Goal: Communication & Community: Share content

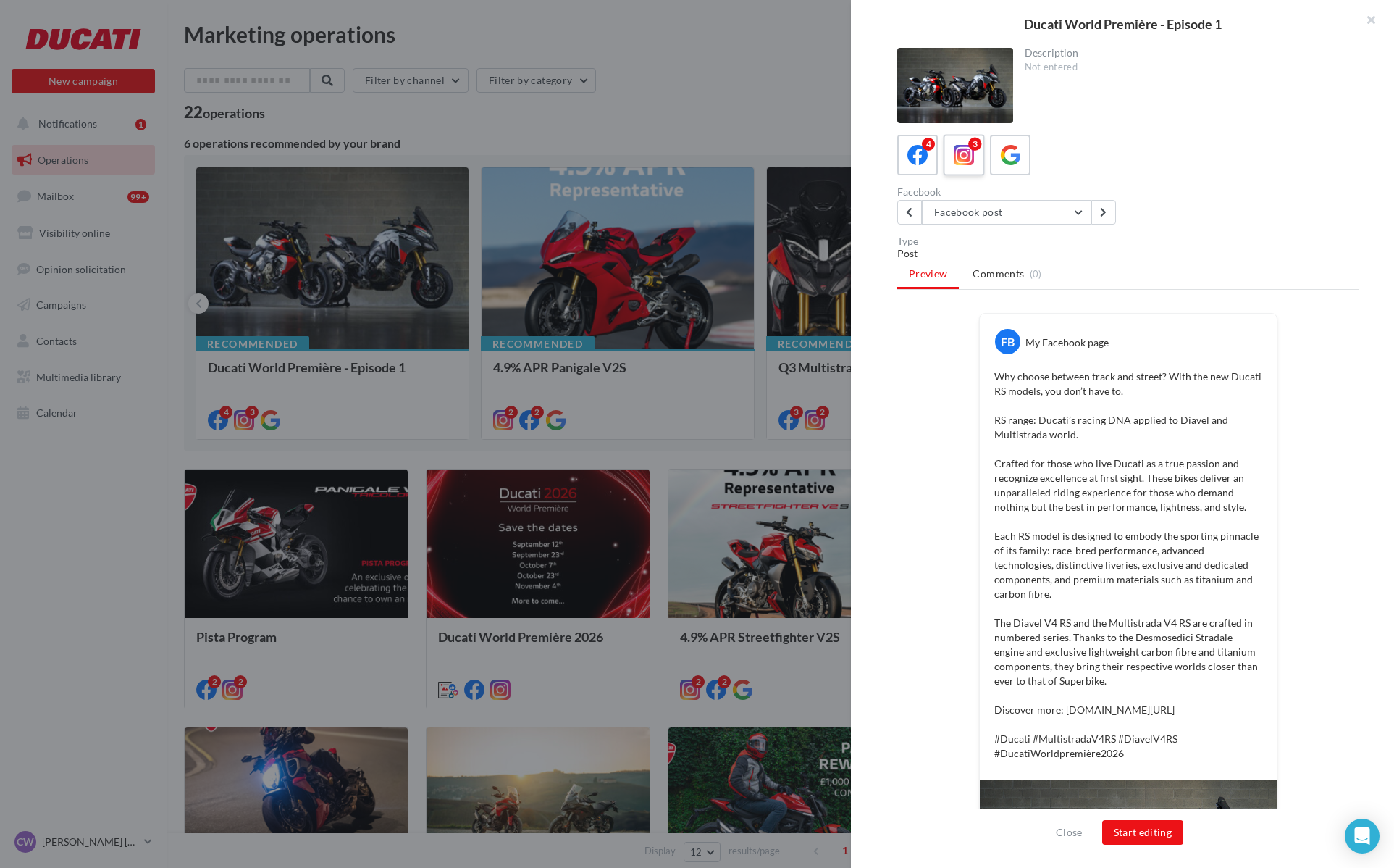
click at [966, 144] on div "3" at bounding box center [964, 155] width 27 height 27
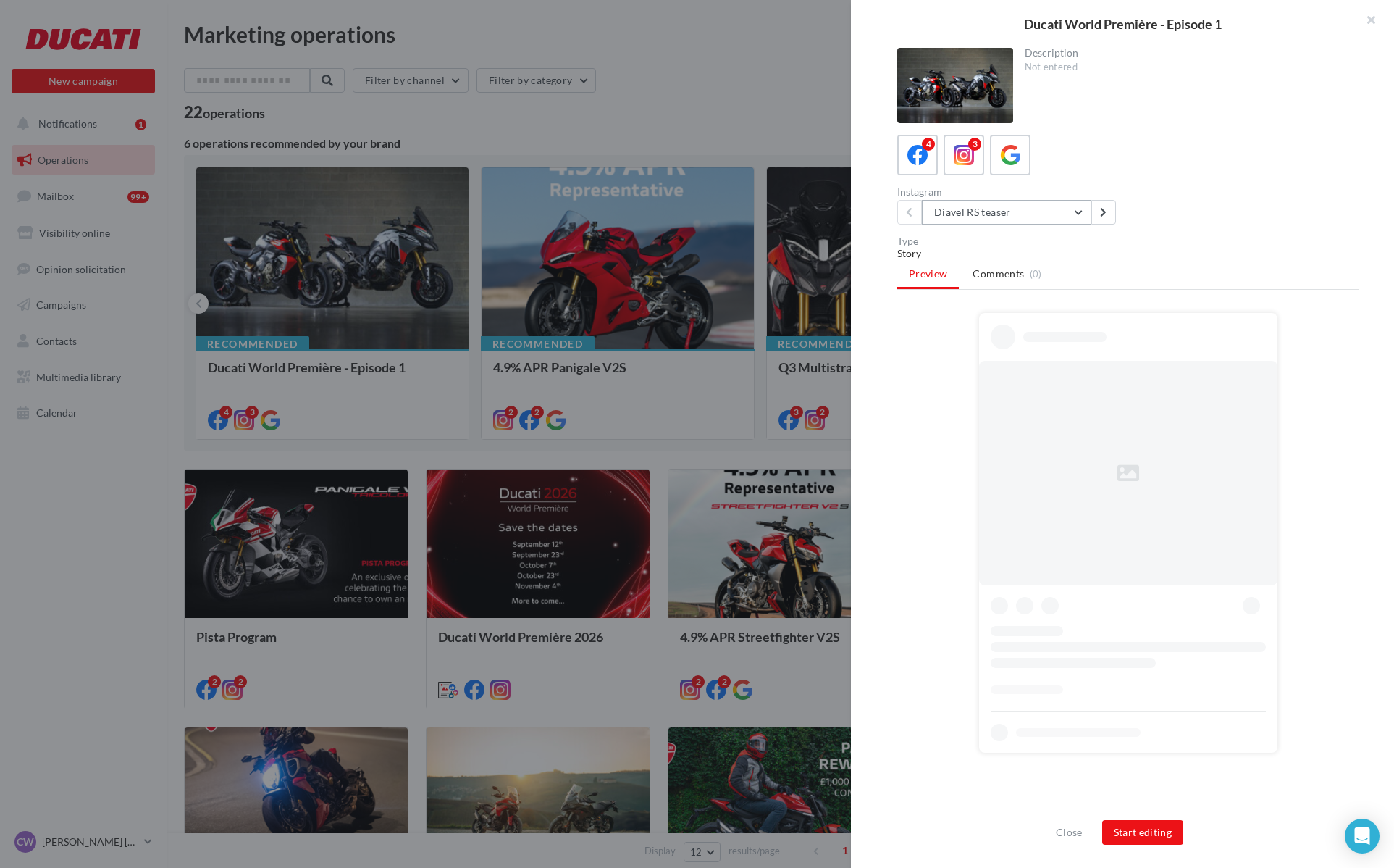
click at [1008, 210] on button "Diavel RS teaser" at bounding box center [1007, 212] width 169 height 25
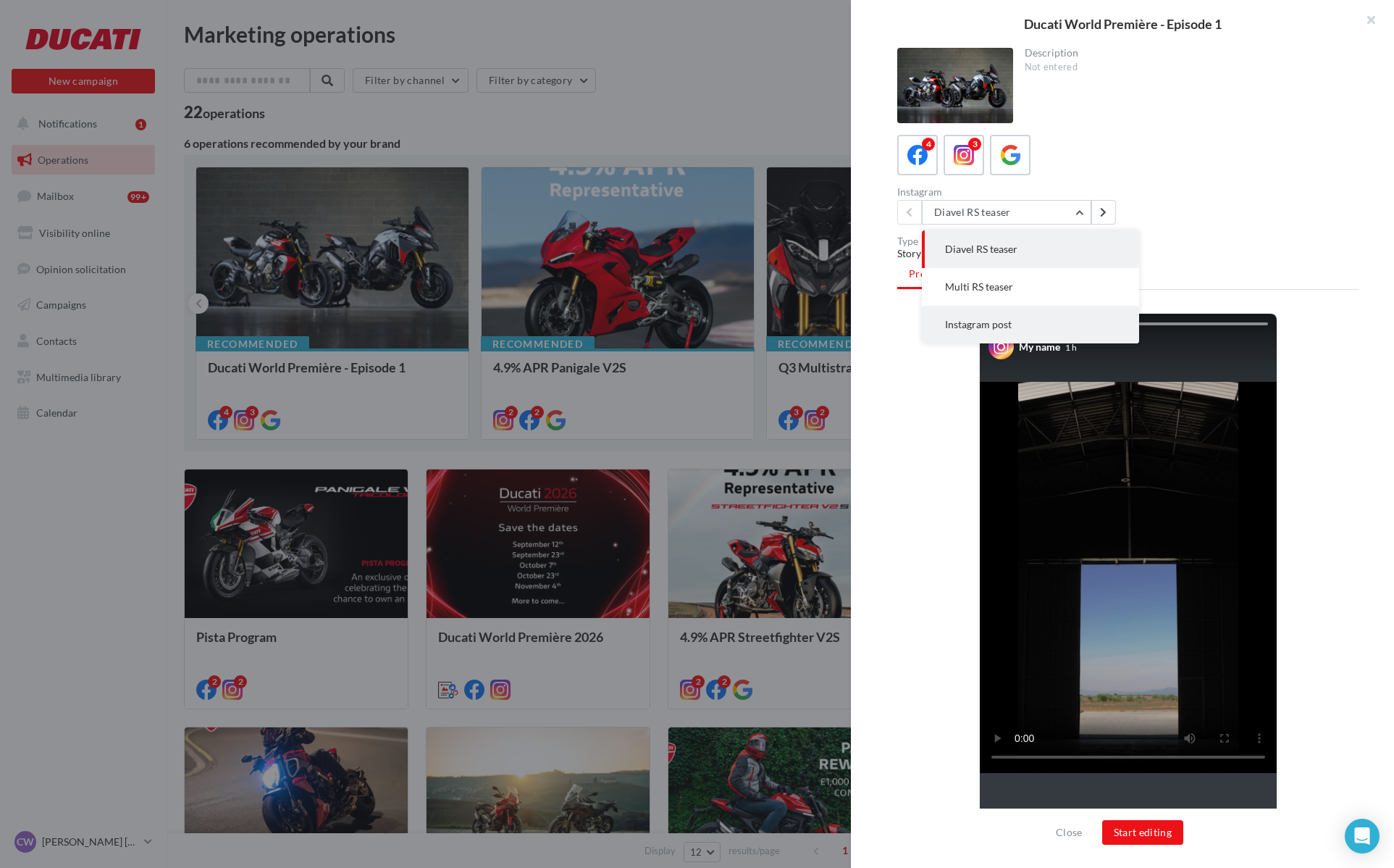
click at [995, 323] on span "Instagram post" at bounding box center [978, 324] width 67 height 12
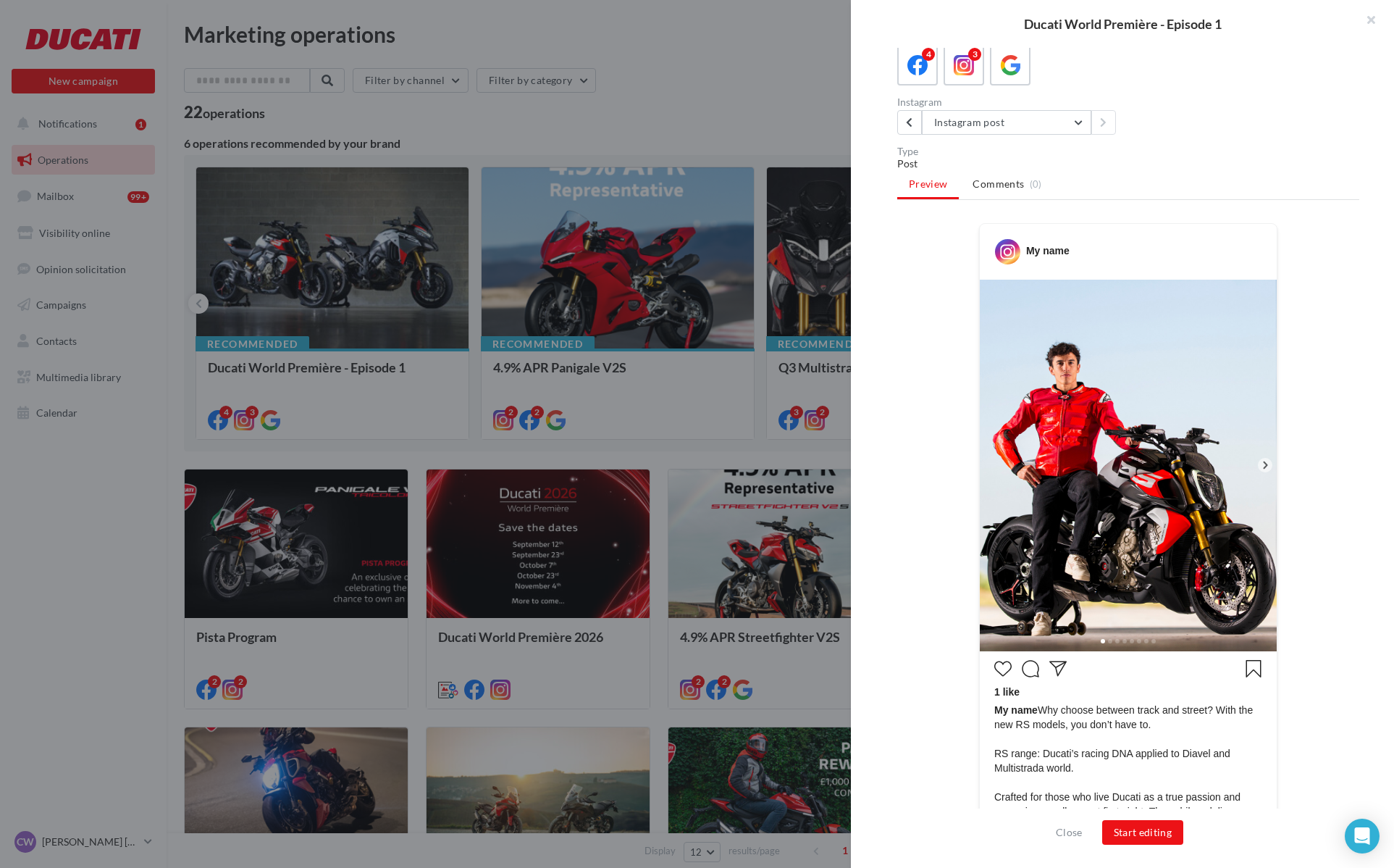
scroll to position [89, 0]
click at [912, 69] on icon at bounding box center [918, 67] width 21 height 21
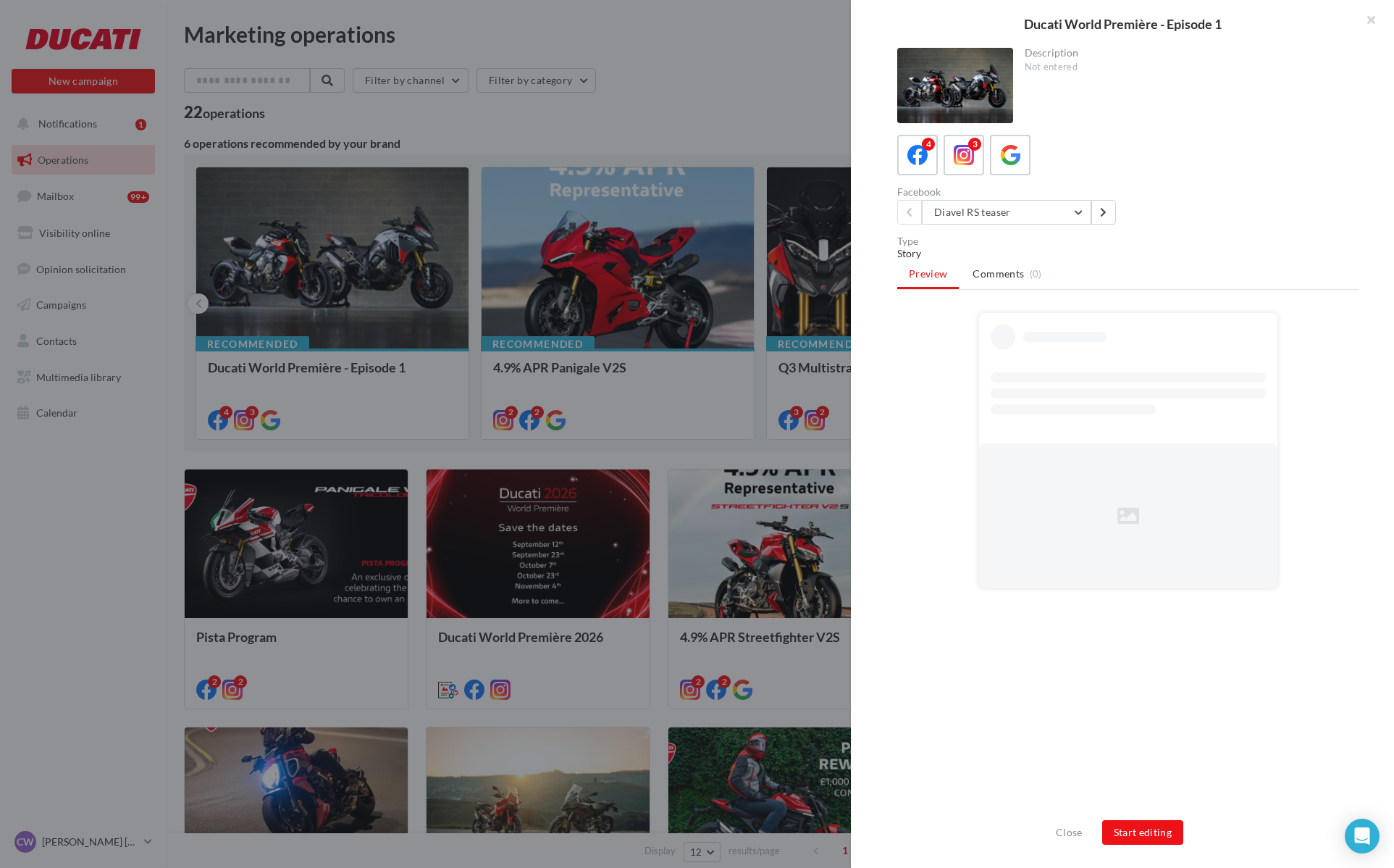
scroll to position [0, 0]
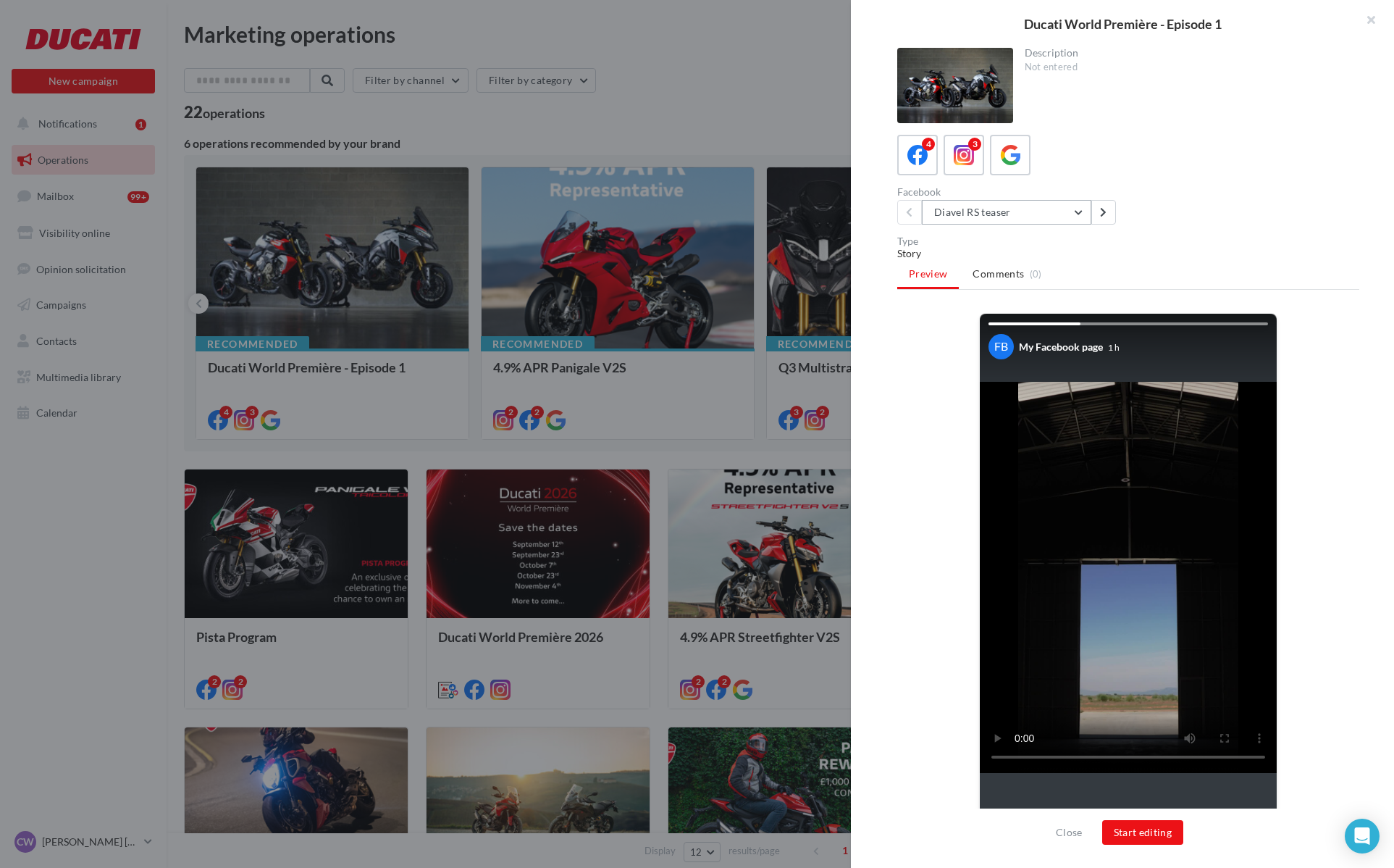
click at [971, 212] on button "Diavel RS teaser" at bounding box center [1007, 212] width 169 height 25
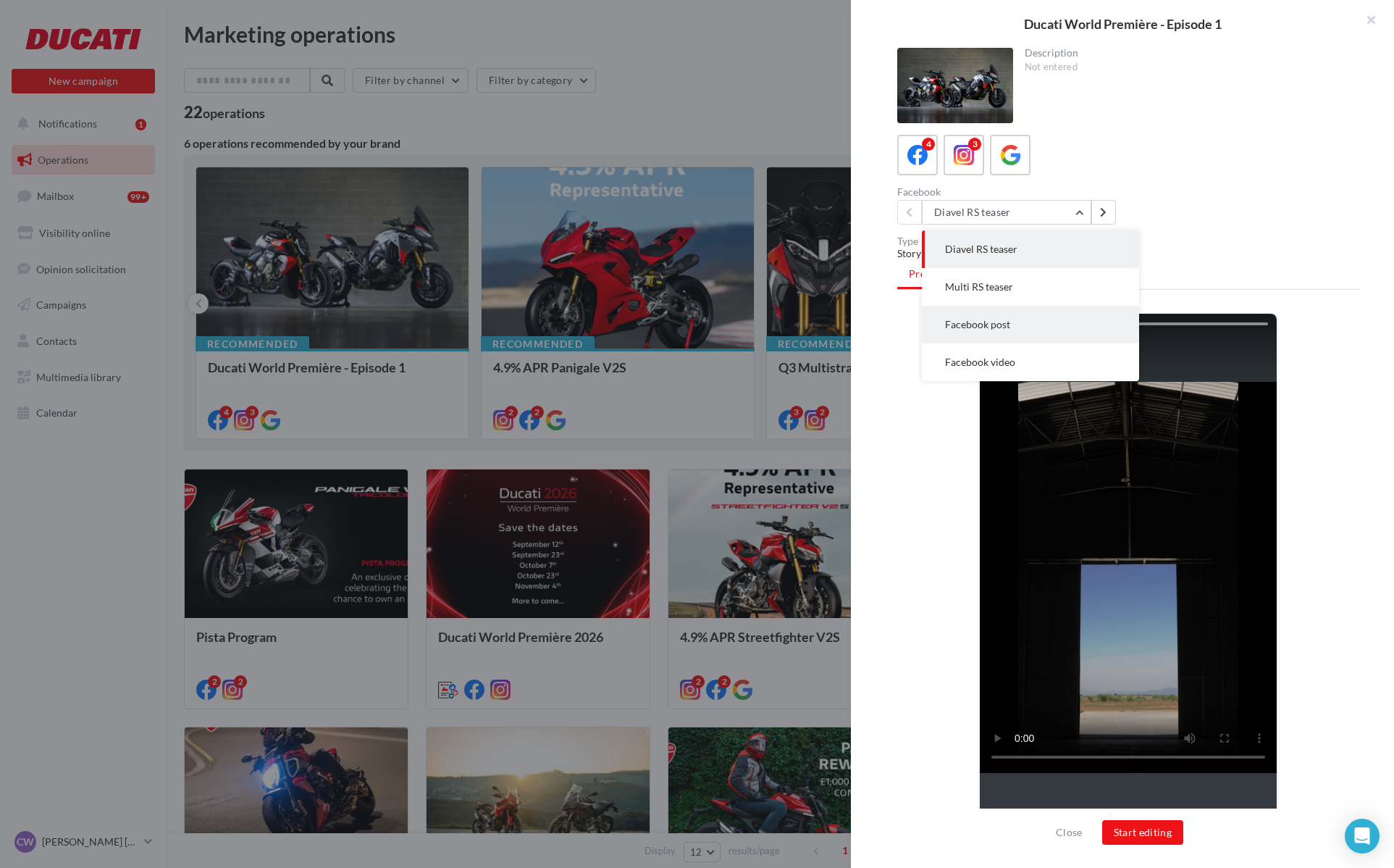
click at [977, 339] on button "Facebook post" at bounding box center [1031, 325] width 217 height 38
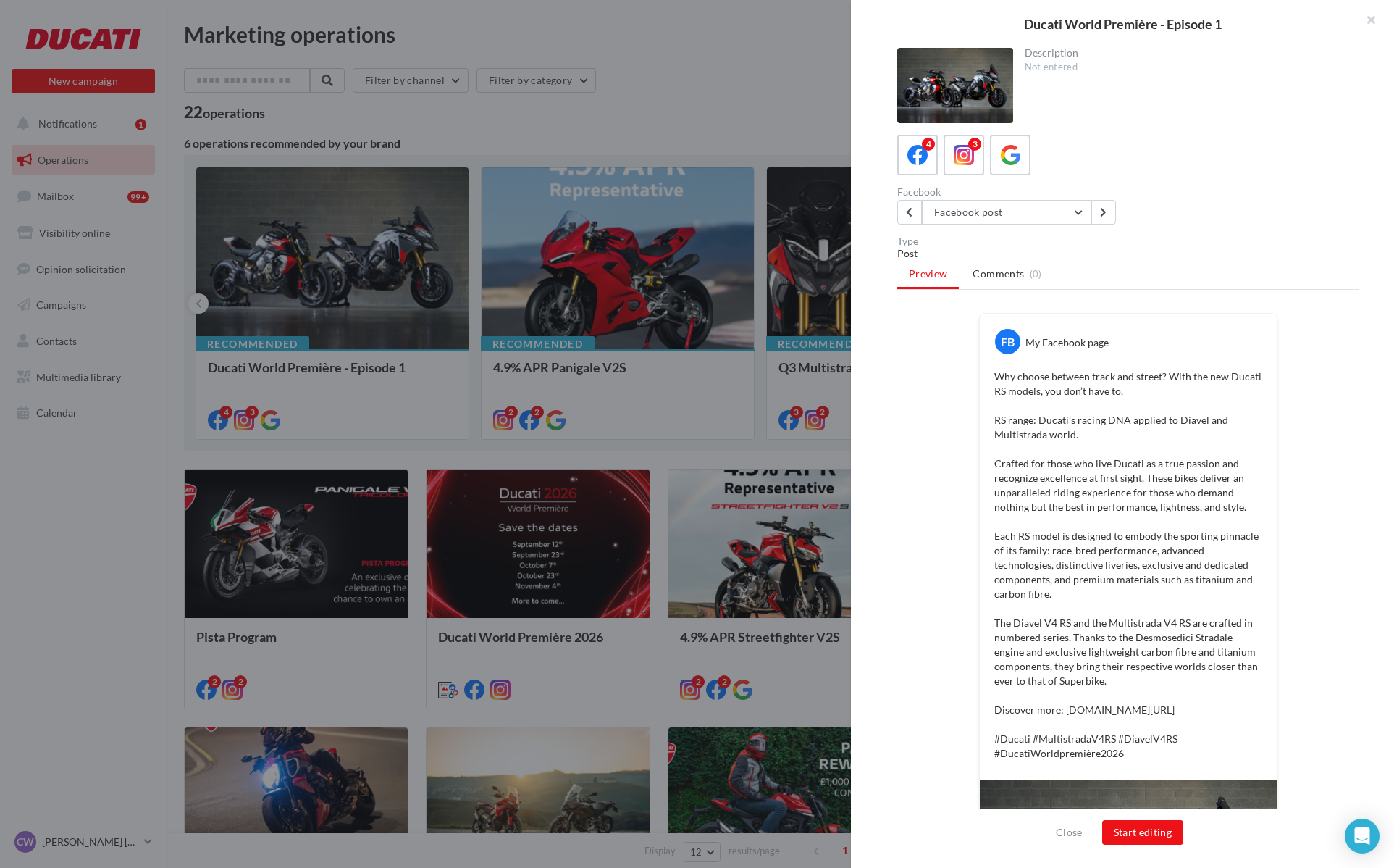
scroll to position [260, 0]
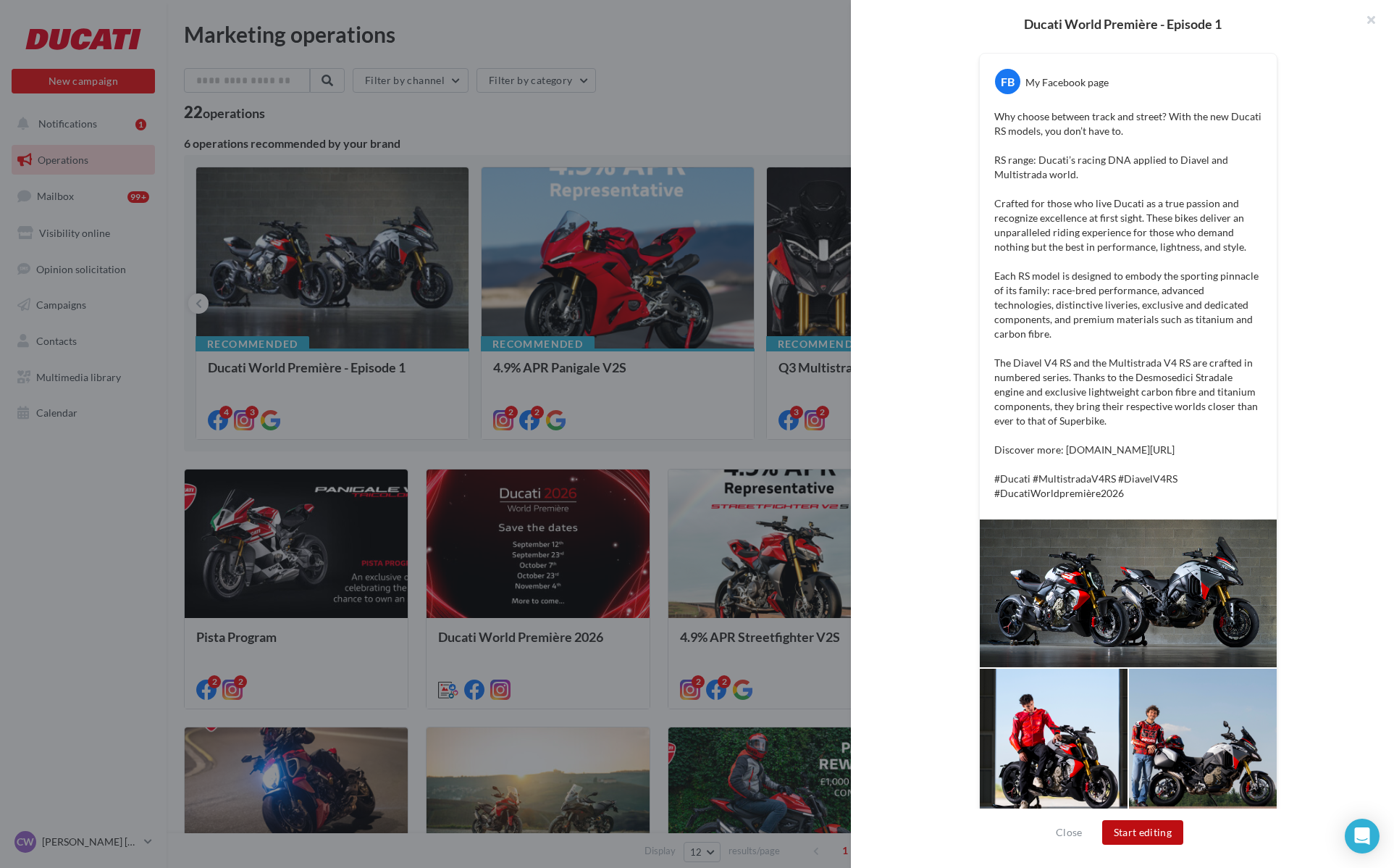
click at [1141, 821] on button "Start editing" at bounding box center [1143, 832] width 82 height 25
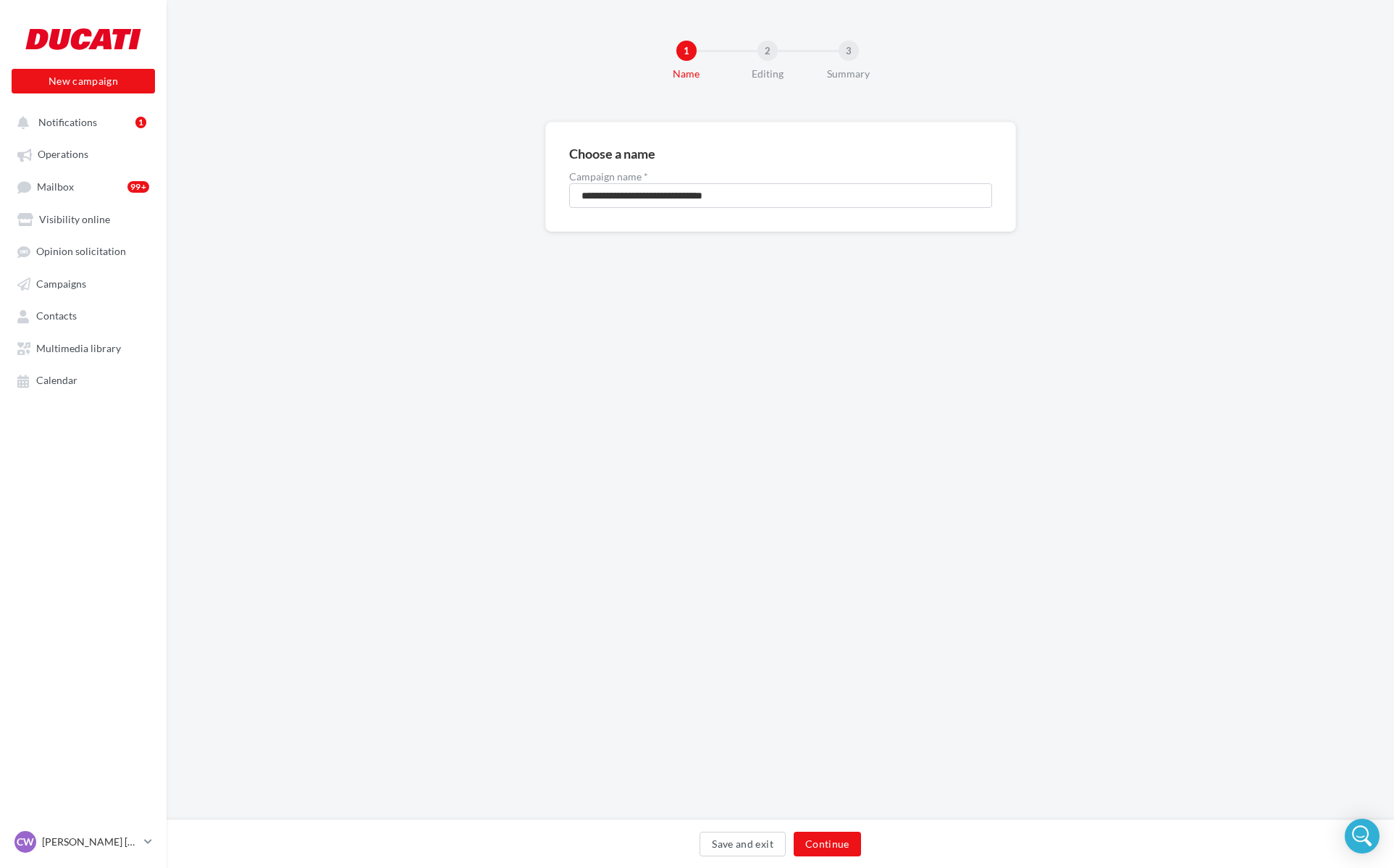
click at [833, 829] on div "Save and exit Continue" at bounding box center [780, 843] width 1227 height 48
click at [832, 840] on button "Continue" at bounding box center [828, 843] width 67 height 25
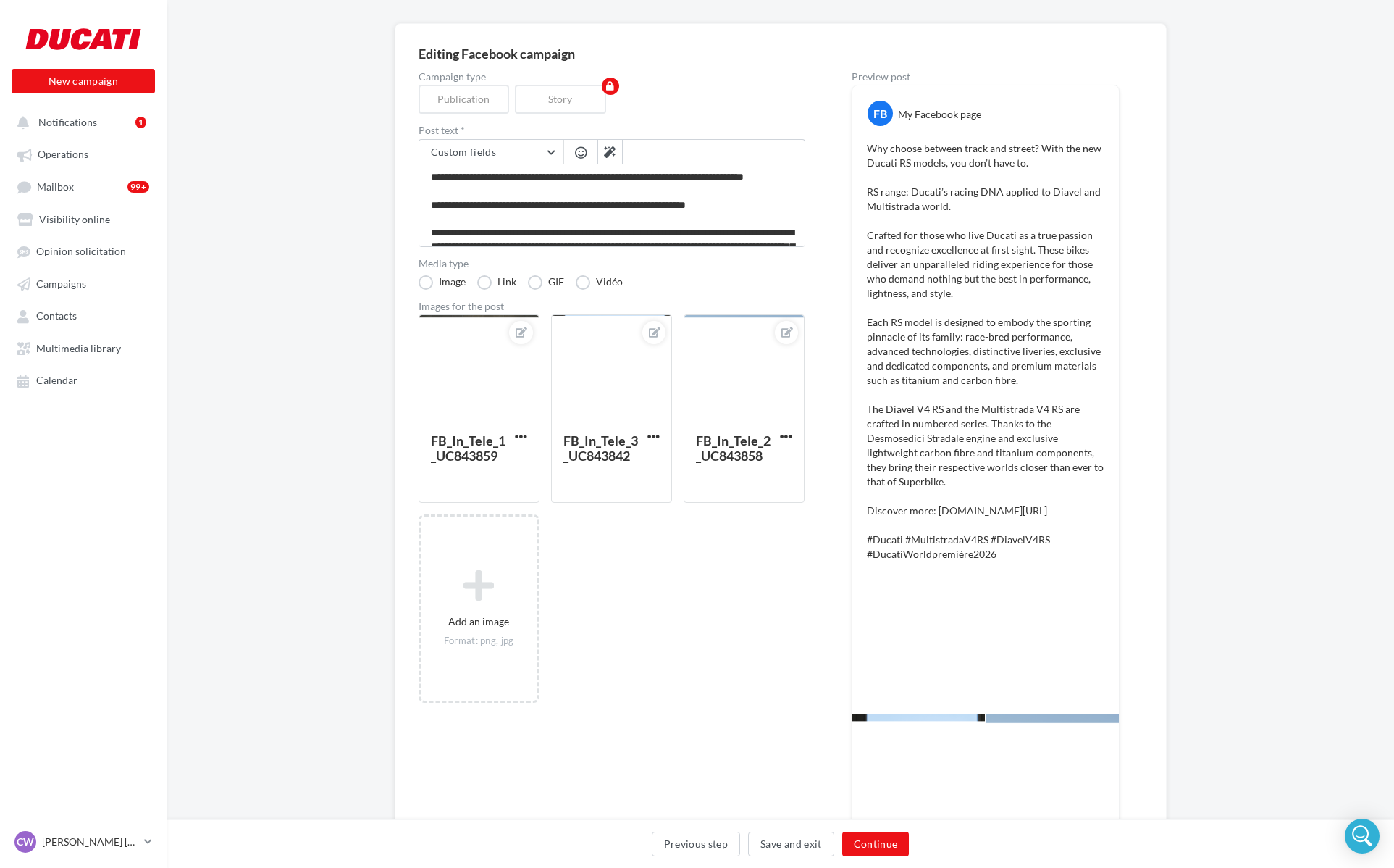
scroll to position [104, 0]
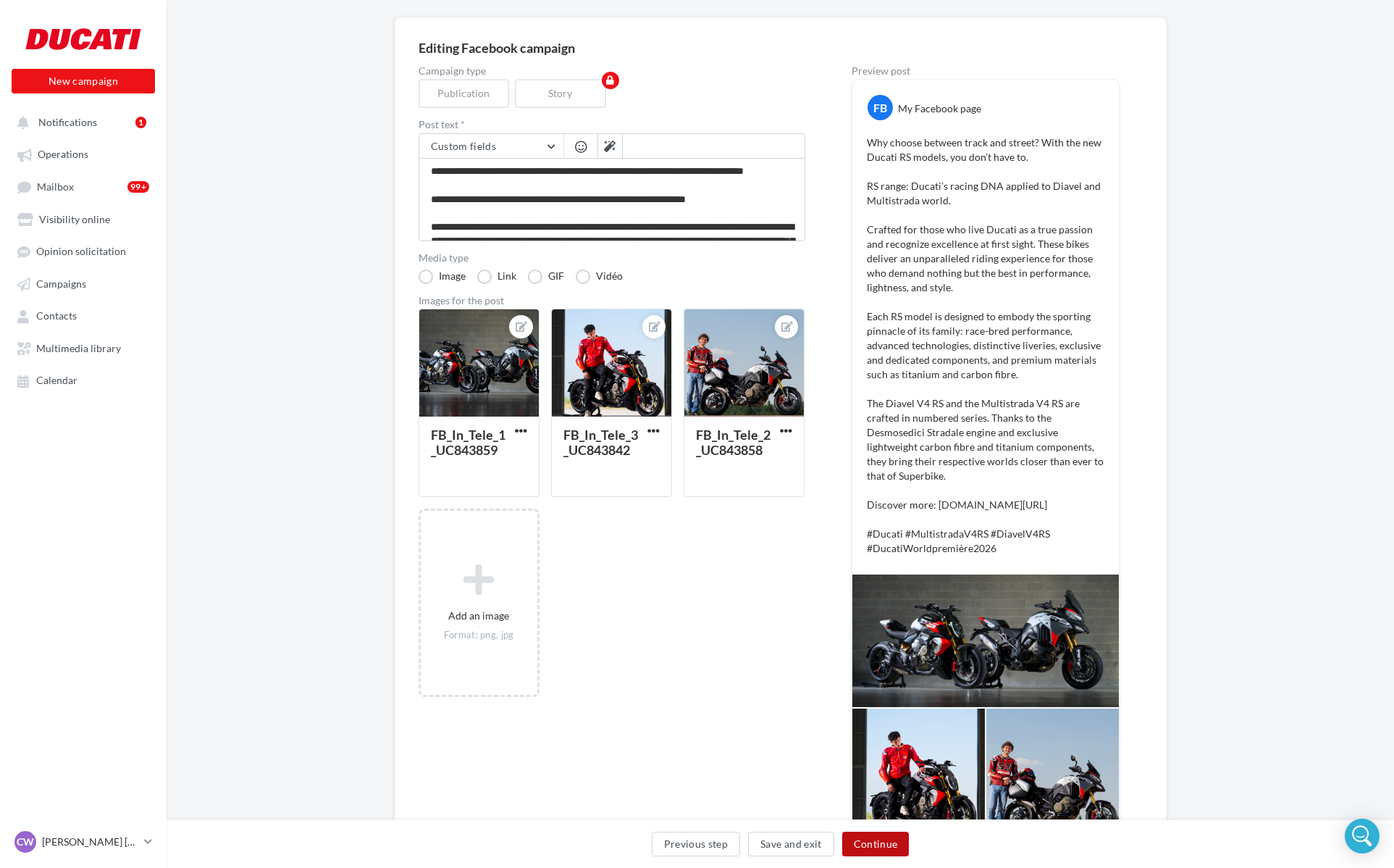
click at [879, 839] on button "Continue" at bounding box center [876, 843] width 67 height 25
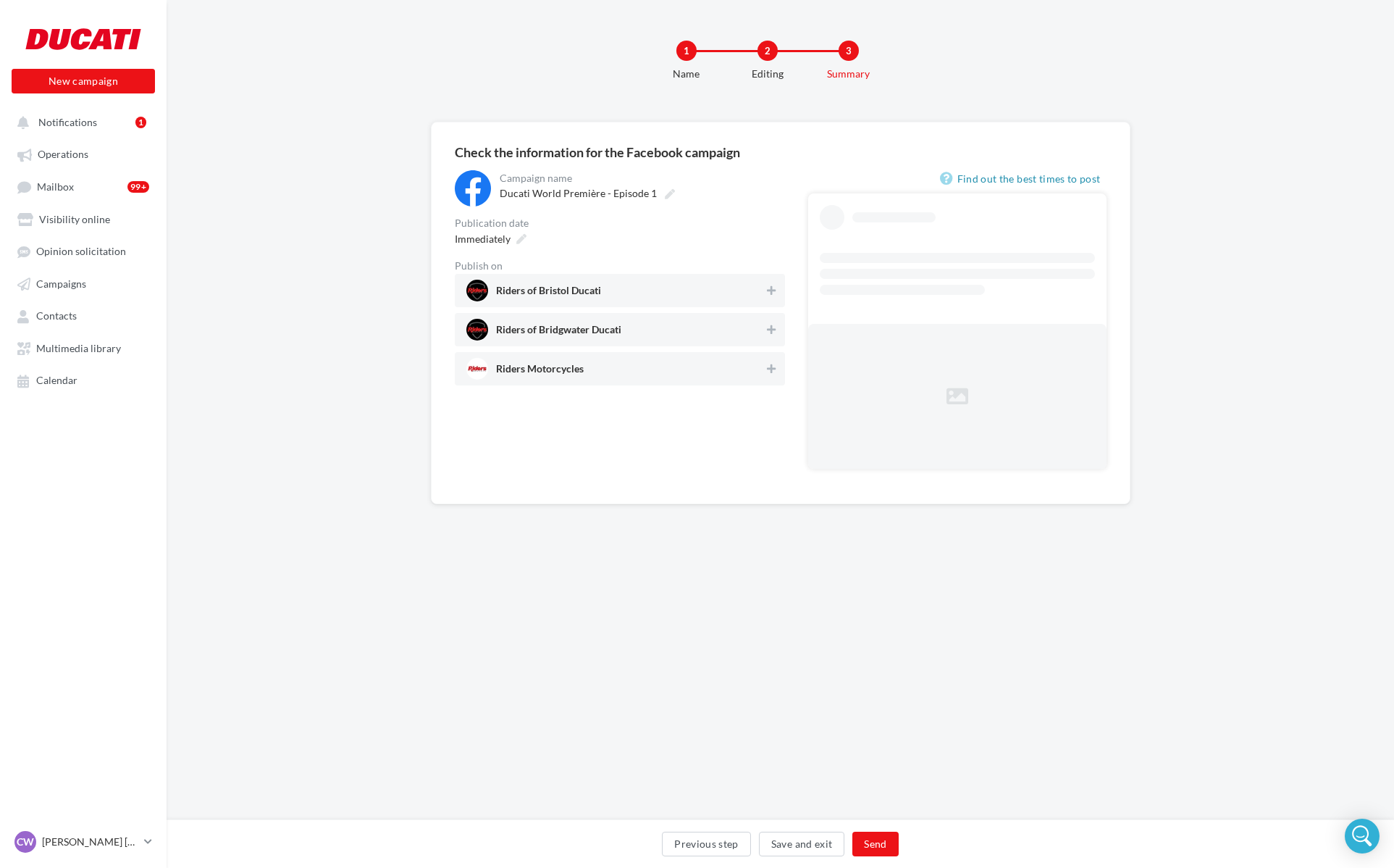
drag, startPoint x: 763, startPoint y: 289, endPoint x: 769, endPoint y: 301, distance: 13.4
click at [763, 289] on span "Riders of Bristol Ducati" at bounding box center [615, 290] width 298 height 21
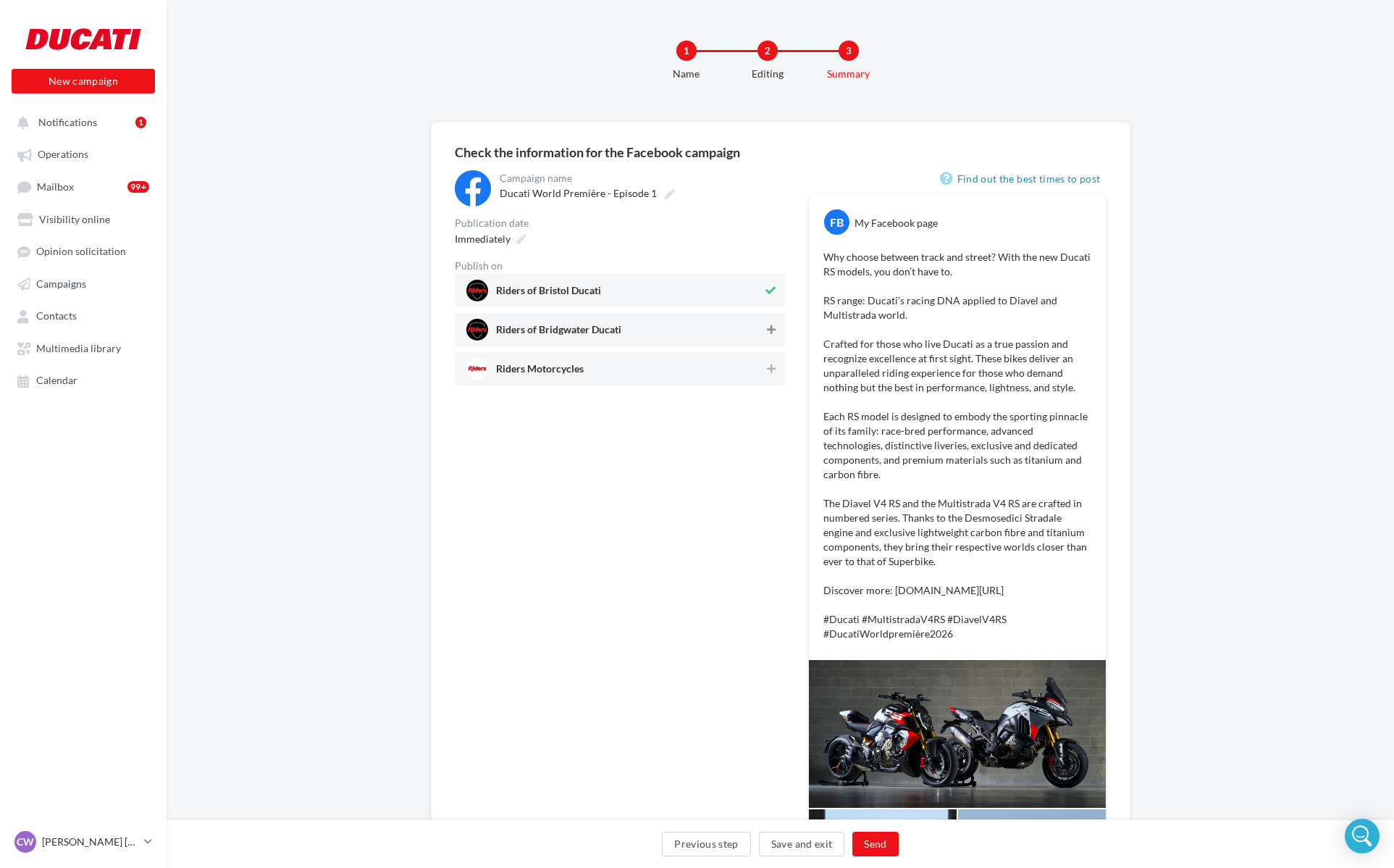
drag, startPoint x: 770, startPoint y: 324, endPoint x: 771, endPoint y: 335, distance: 11.0
click at [770, 326] on button at bounding box center [772, 329] width 15 height 17
drag, startPoint x: 772, startPoint y: 362, endPoint x: 612, endPoint y: 294, distance: 173.9
click at [772, 362] on button at bounding box center [772, 368] width 15 height 17
click at [483, 237] on span "Immediately" at bounding box center [482, 238] width 56 height 12
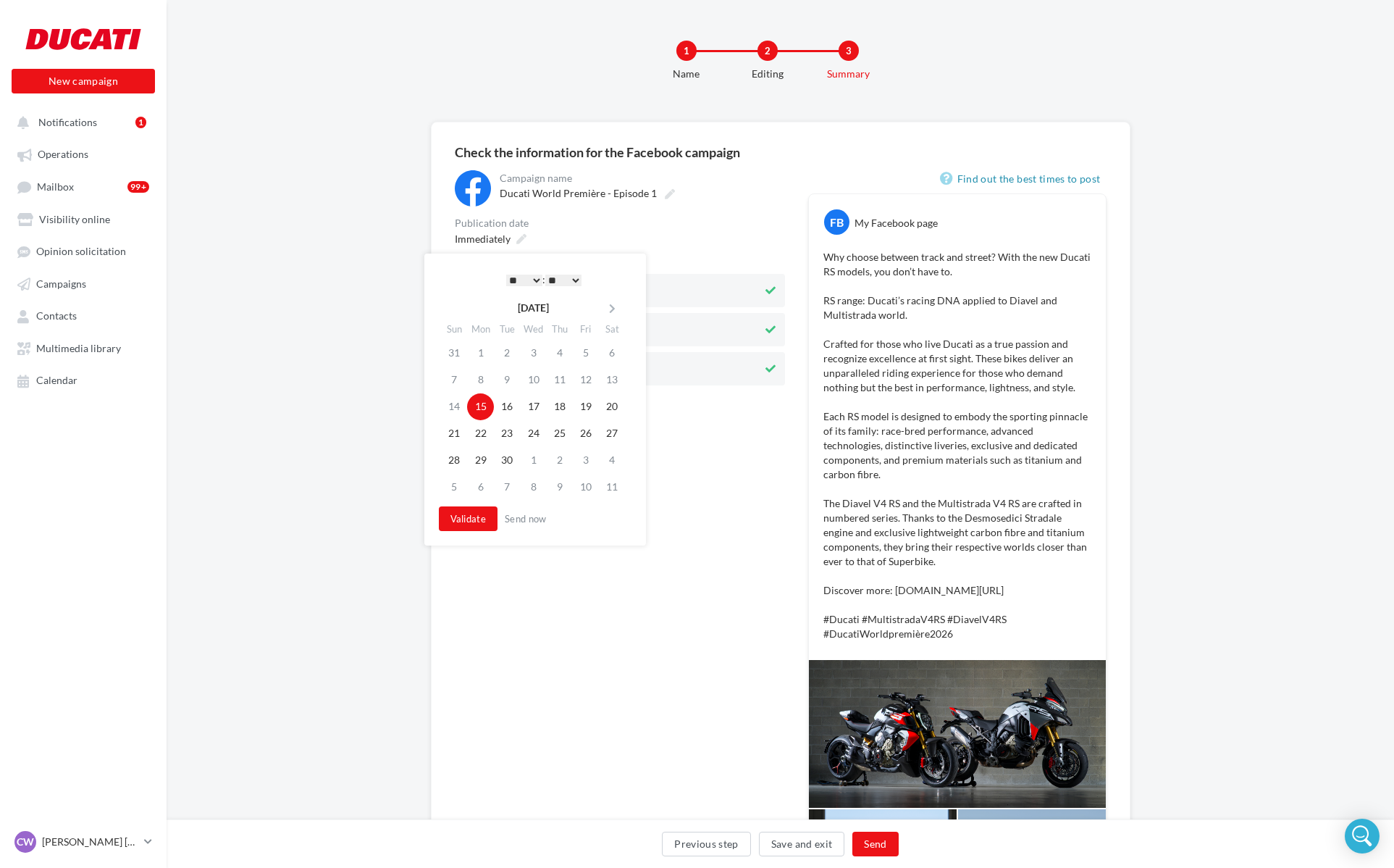
click at [533, 282] on select "* * * * * * * * * * ** ** ** ** ** ** ** ** ** ** ** ** ** **" at bounding box center [524, 280] width 36 height 12
click at [473, 509] on button "Validate" at bounding box center [469, 519] width 59 height 25
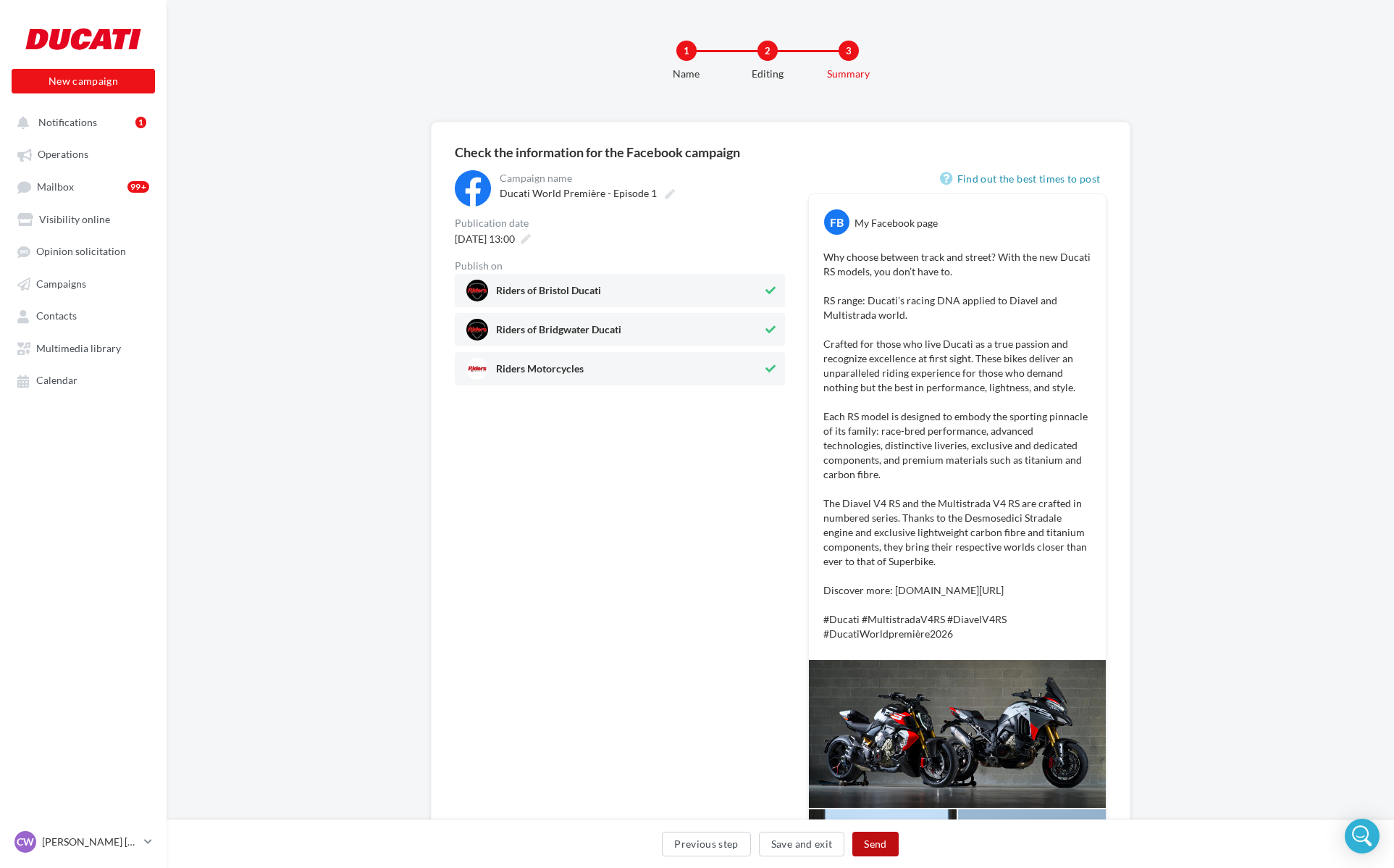
click at [868, 843] on button "Send" at bounding box center [875, 843] width 46 height 25
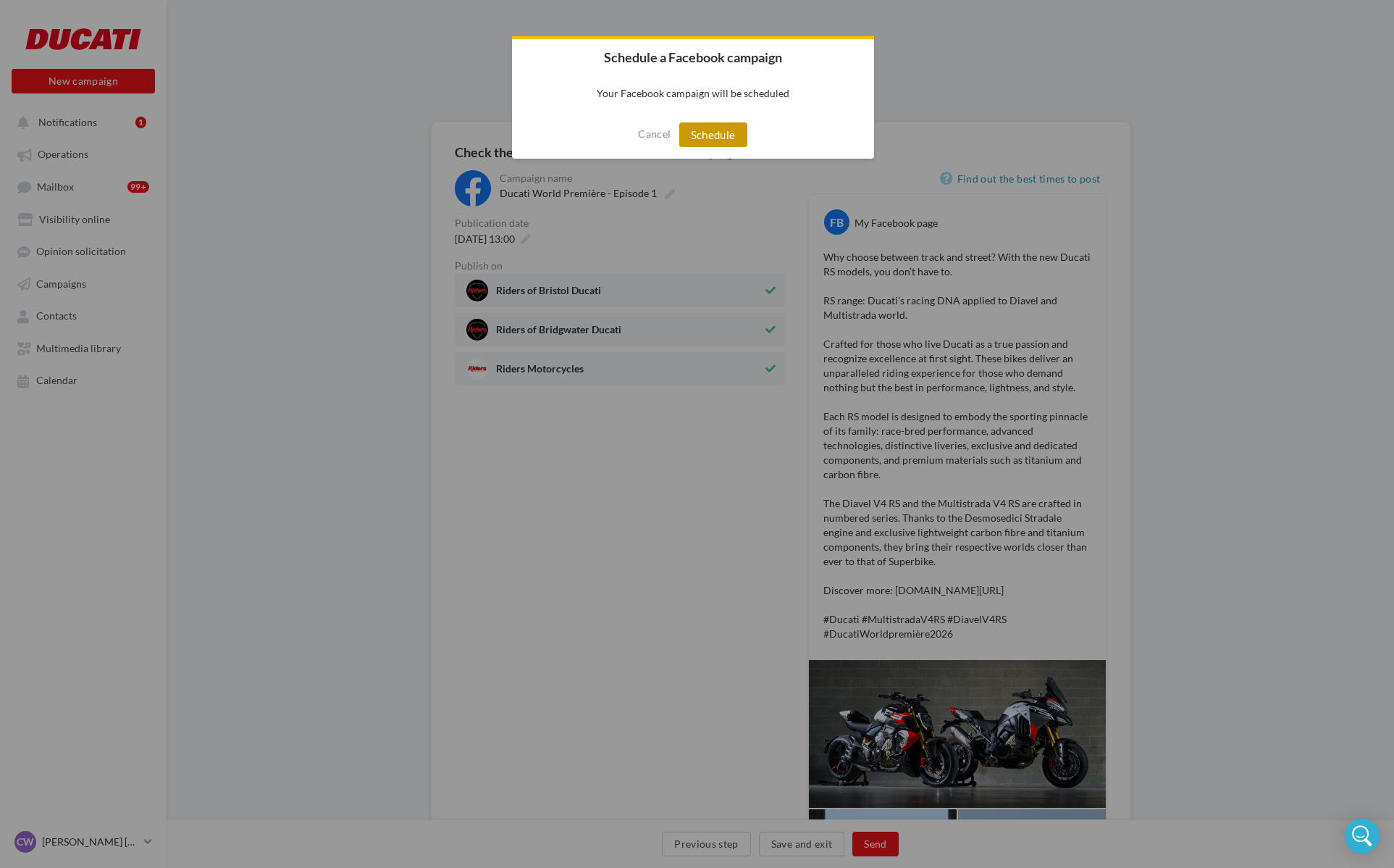
click at [706, 144] on button "Schedule" at bounding box center [713, 135] width 68 height 25
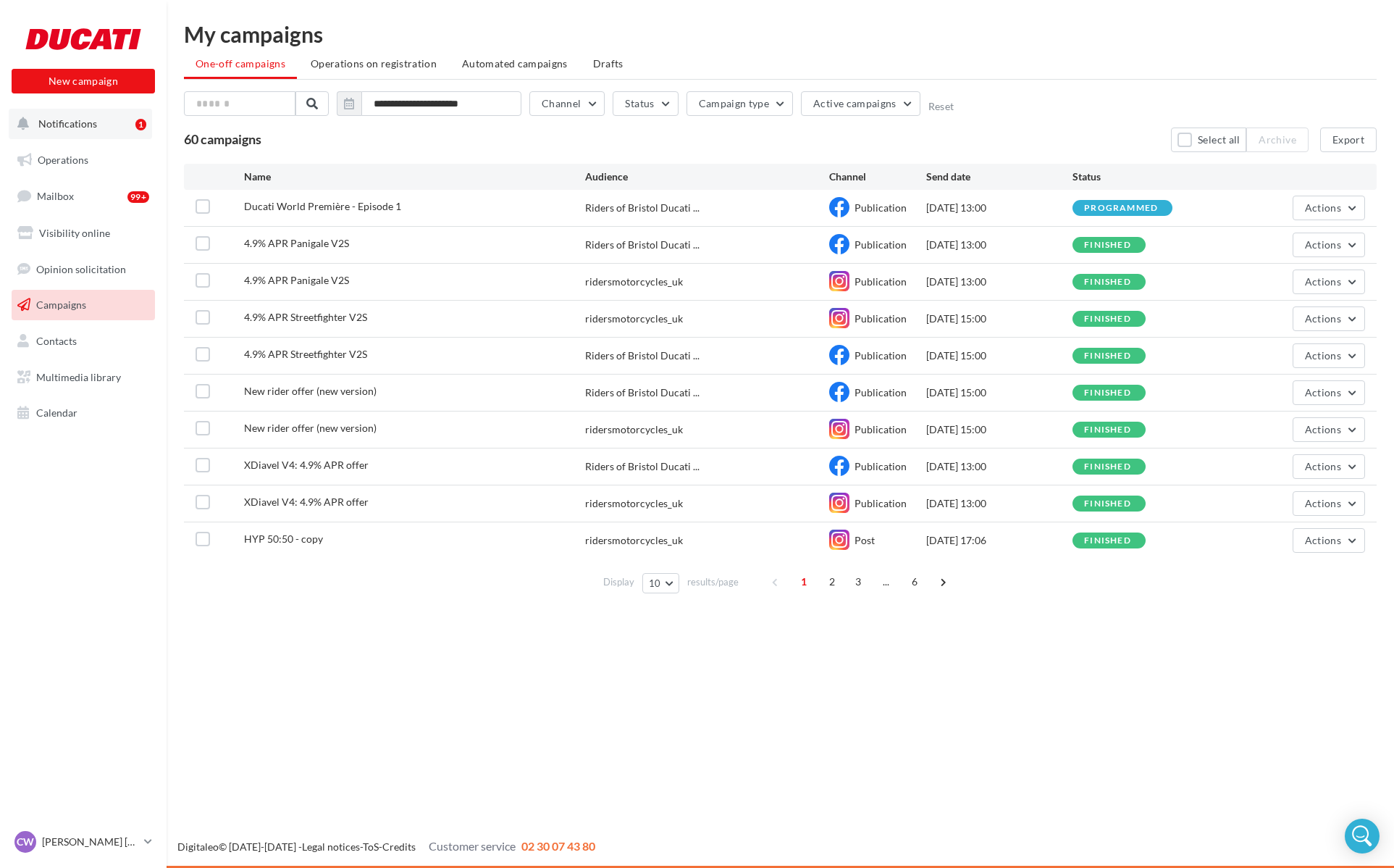
click at [88, 134] on button "Notifications 1" at bounding box center [81, 123] width 143 height 30
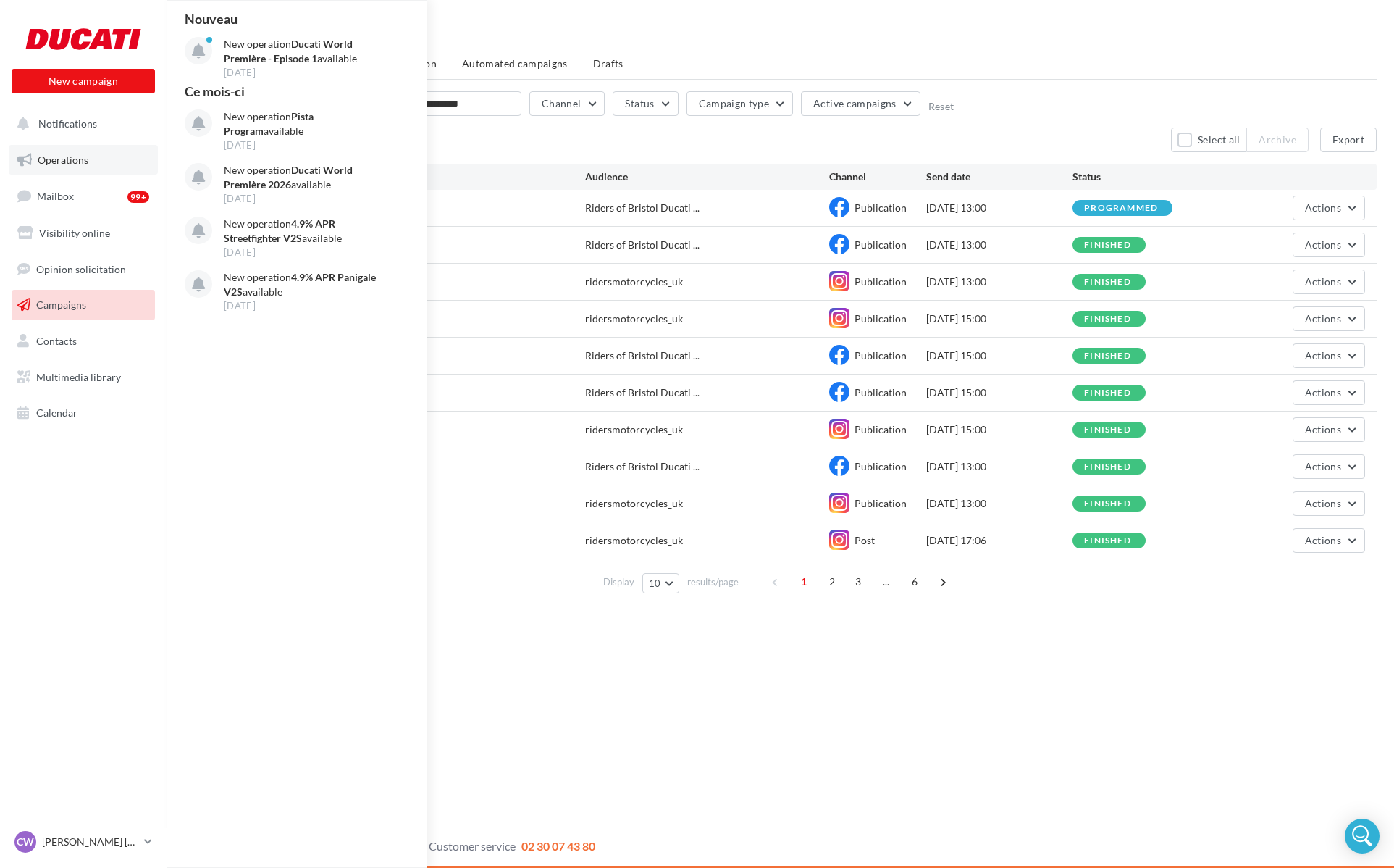
click at [87, 164] on span "Operations" at bounding box center [63, 159] width 51 height 12
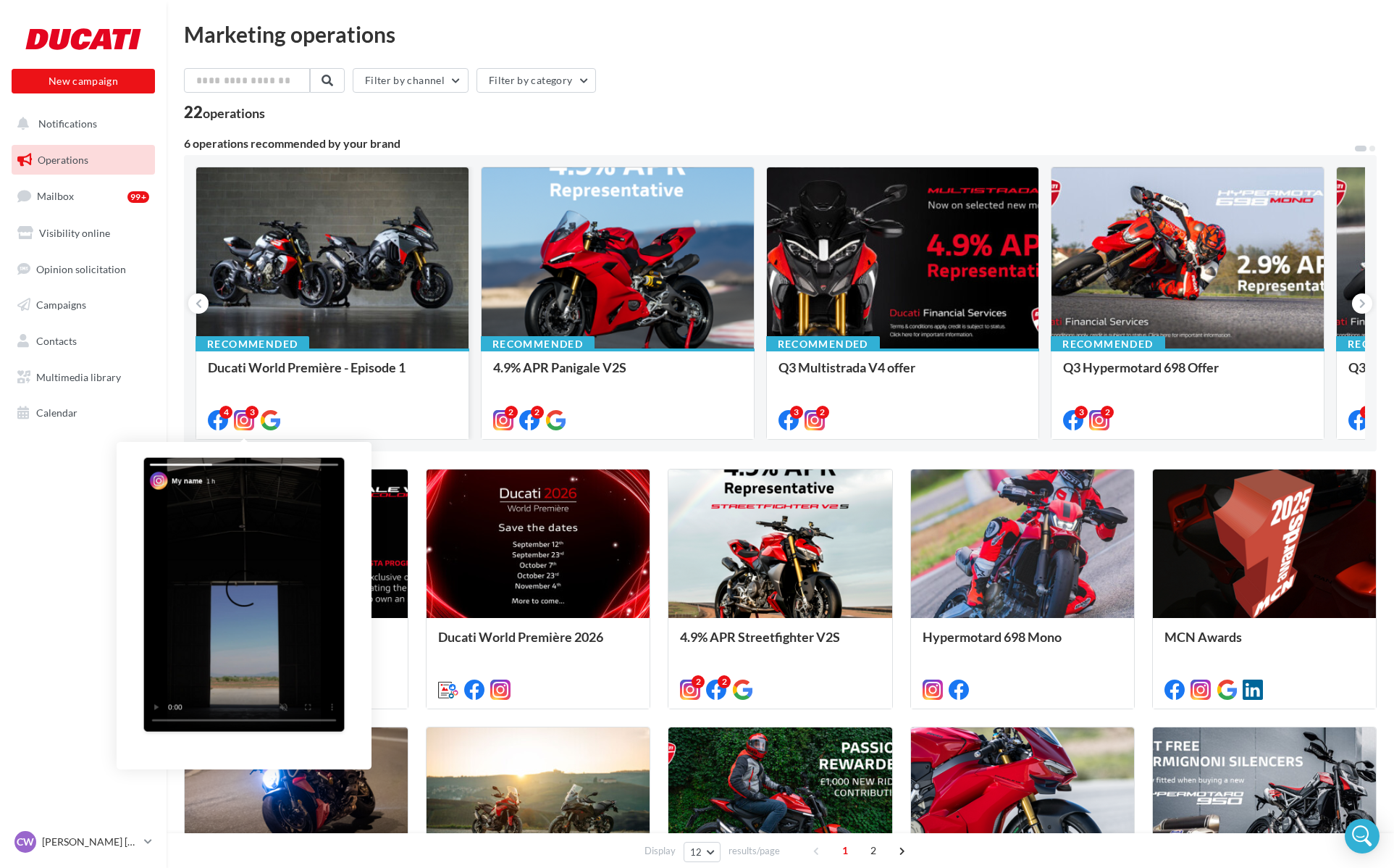
click at [246, 422] on icon at bounding box center [244, 420] width 21 height 21
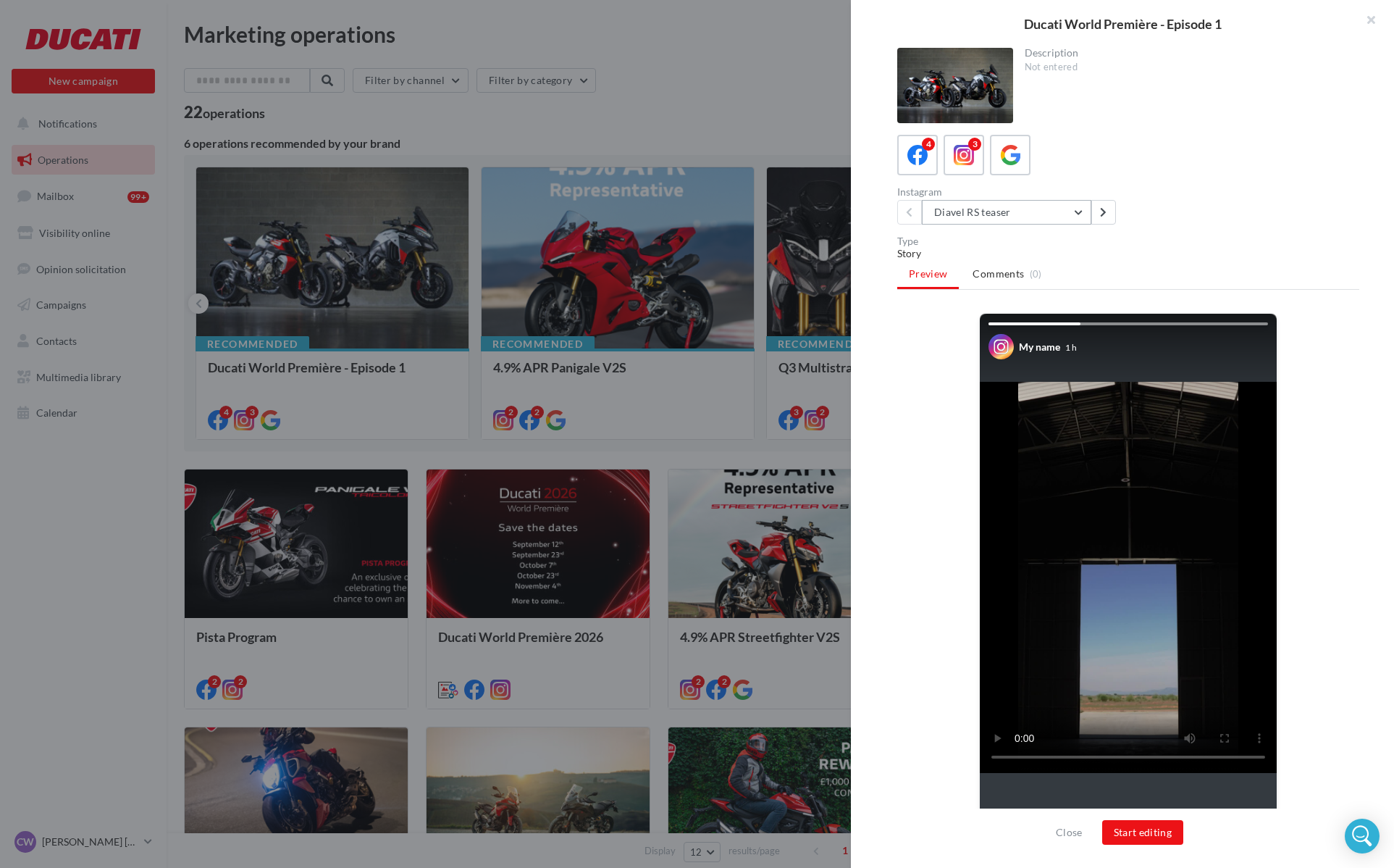
click at [972, 208] on button "Diavel RS teaser" at bounding box center [1007, 212] width 169 height 25
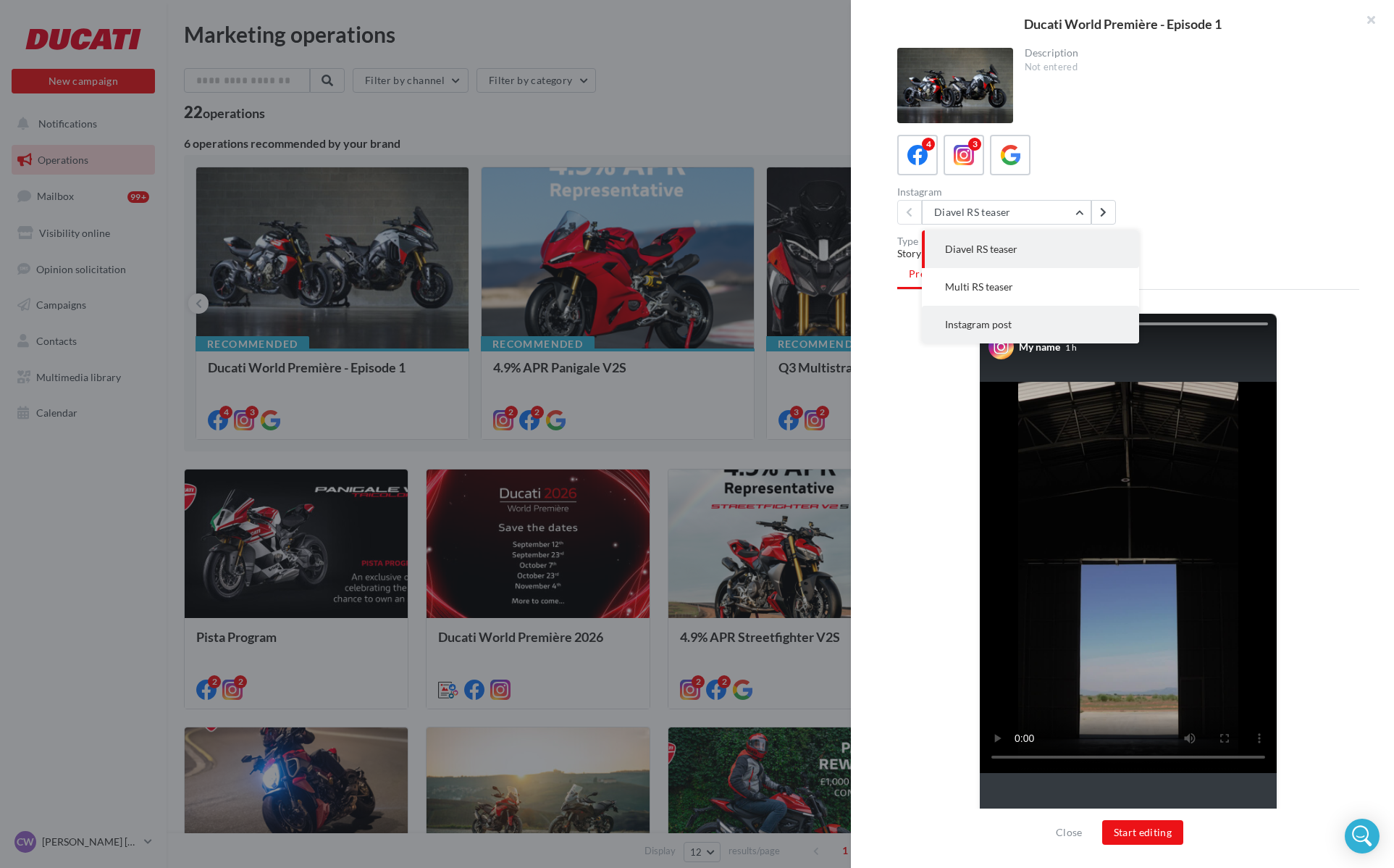
click at [992, 328] on span "Instagram post" at bounding box center [978, 324] width 67 height 12
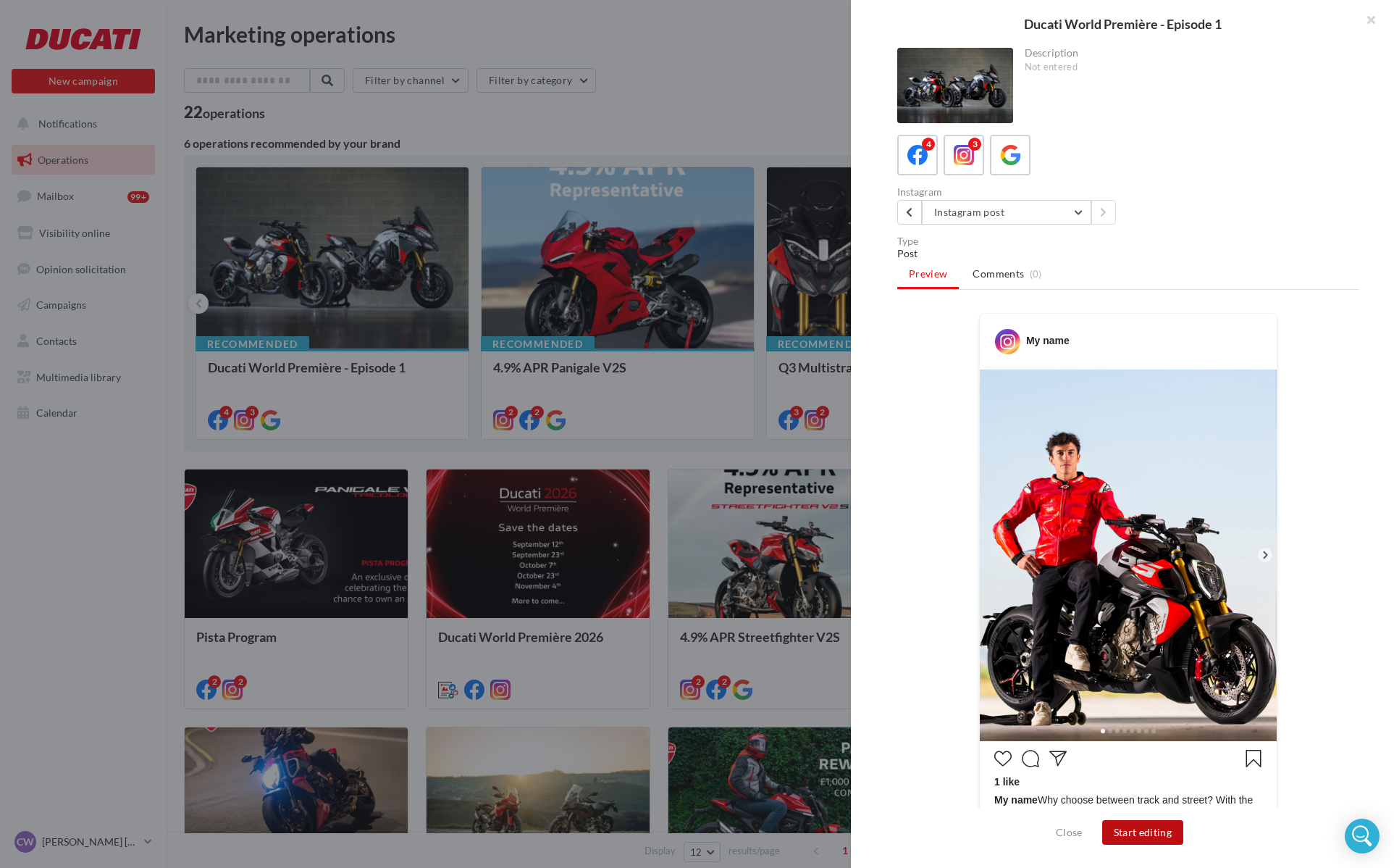
click at [1172, 825] on button "Start editing" at bounding box center [1143, 832] width 82 height 25
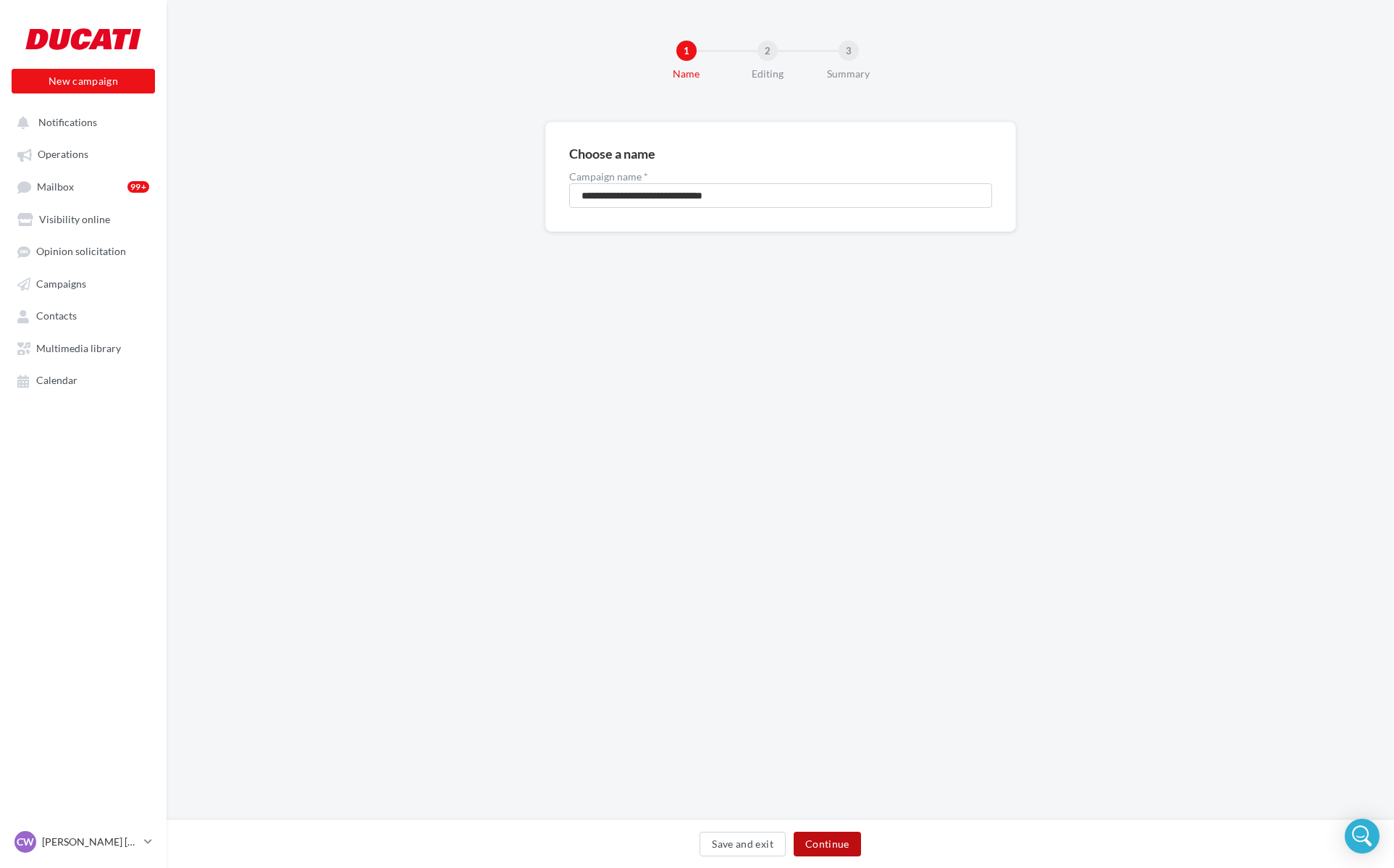
click at [847, 839] on button "Continue" at bounding box center [828, 843] width 67 height 25
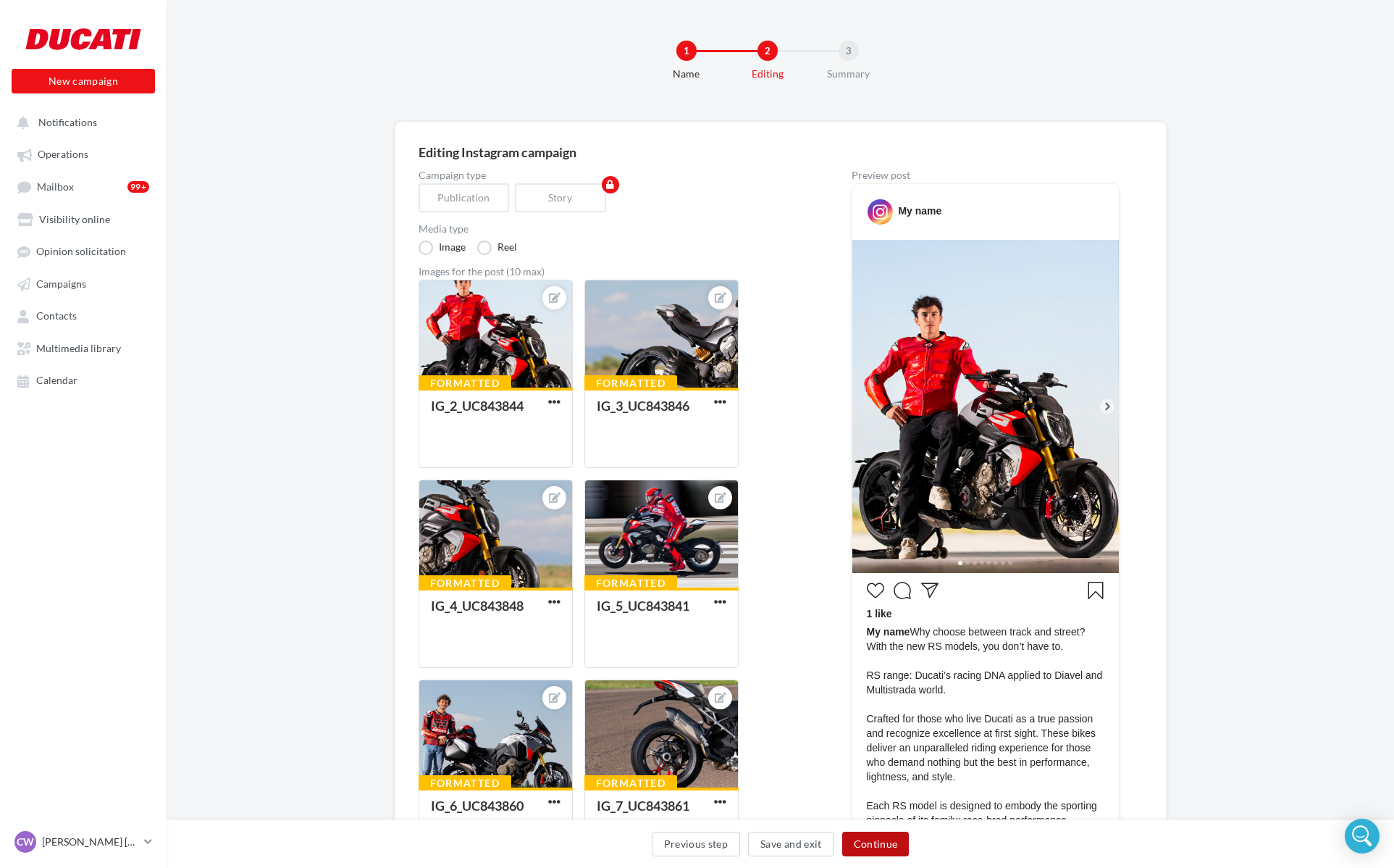
click at [879, 835] on button "Continue" at bounding box center [876, 843] width 67 height 25
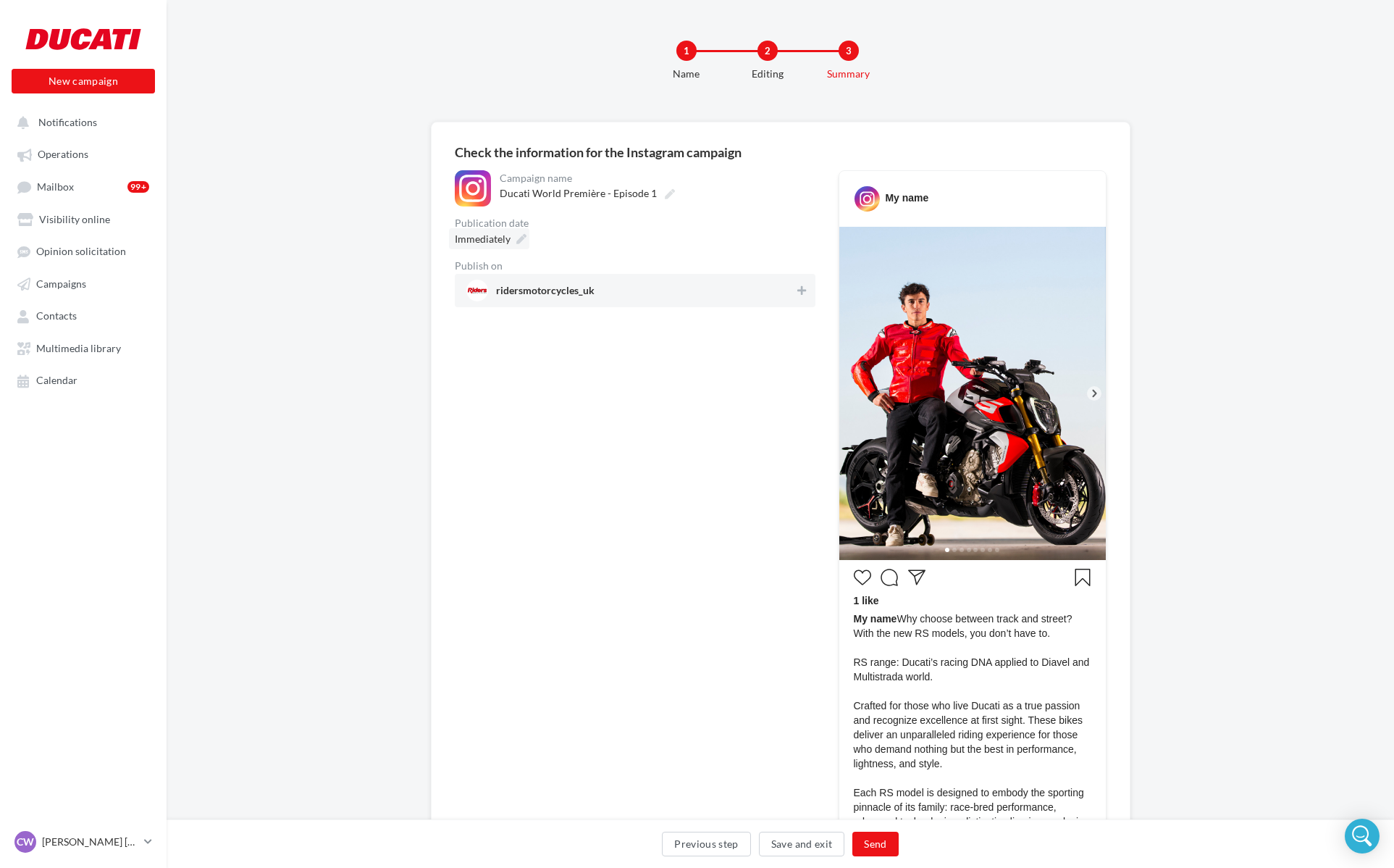
click at [523, 240] on icon at bounding box center [521, 239] width 10 height 10
click at [515, 276] on select "* * * * * * * * * * ** ** ** ** ** ** ** ** ** ** ** ** ** **" at bounding box center [524, 280] width 36 height 12
click at [720, 216] on div "**********" at bounding box center [635, 238] width 361 height 137
click at [796, 289] on button at bounding box center [802, 290] width 15 height 17
click at [879, 839] on button "Send" at bounding box center [875, 843] width 46 height 25
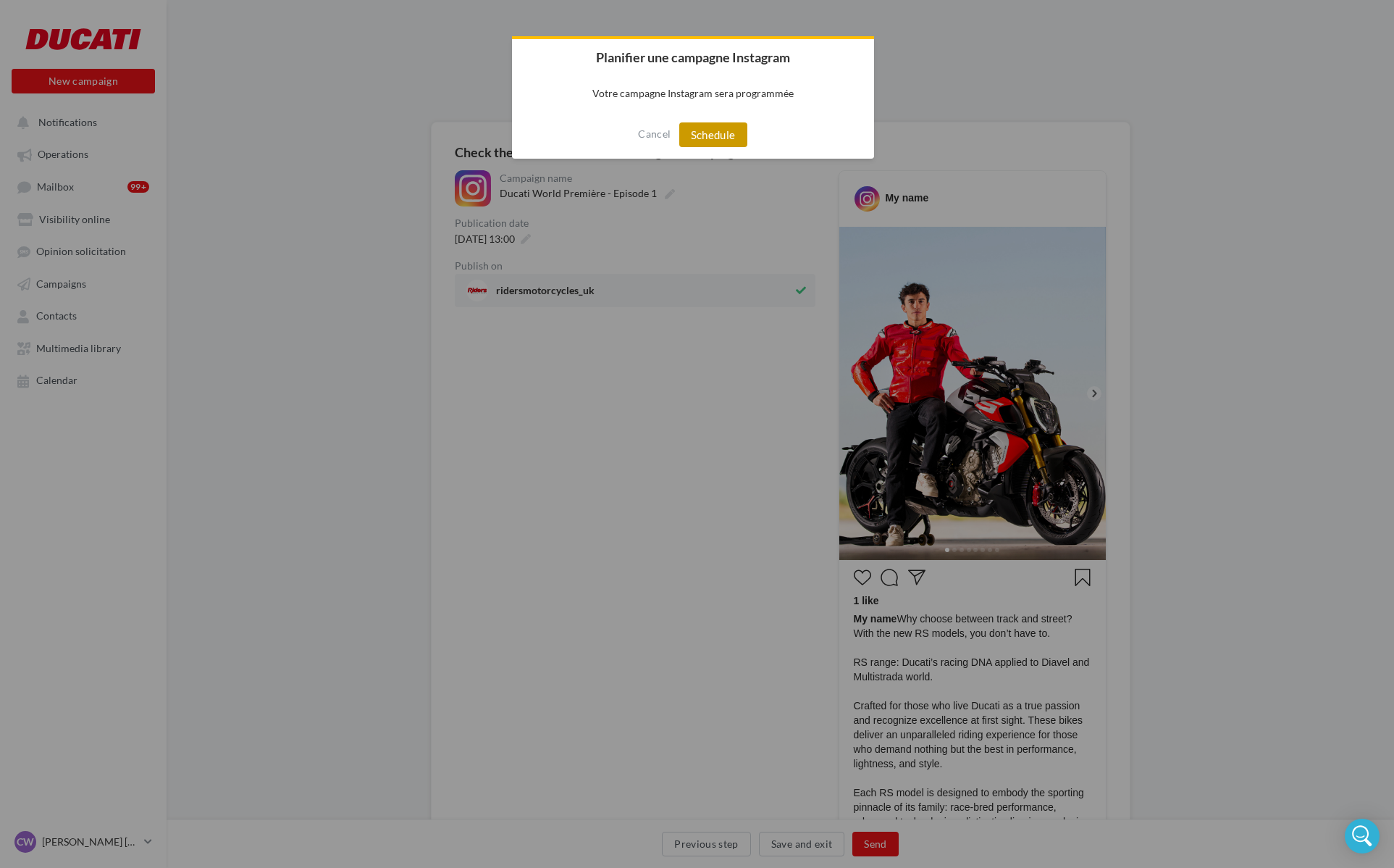
click at [709, 146] on button "Schedule" at bounding box center [713, 135] width 68 height 25
